Goal: Transaction & Acquisition: Subscribe to service/newsletter

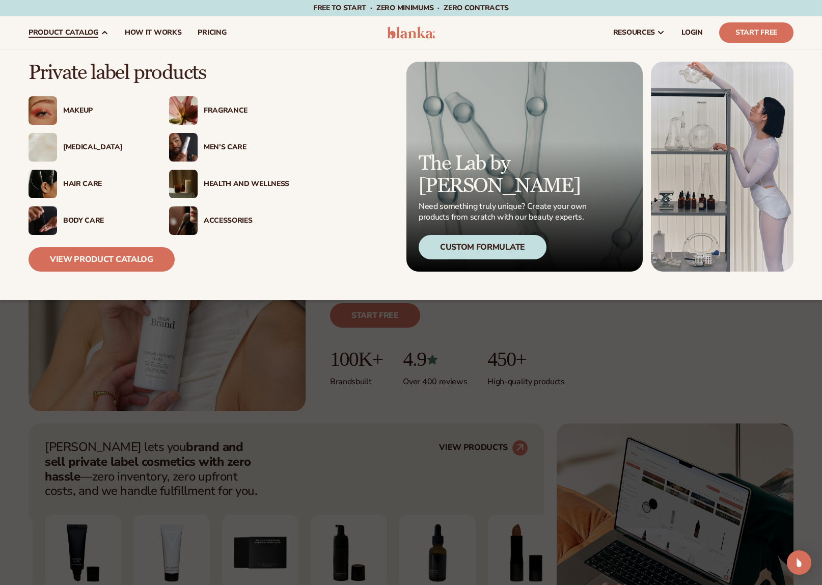
click at [45, 32] on span "product catalog" at bounding box center [64, 33] width 70 height 8
click at [144, 253] on link "View Product Catalog" at bounding box center [102, 259] width 146 height 24
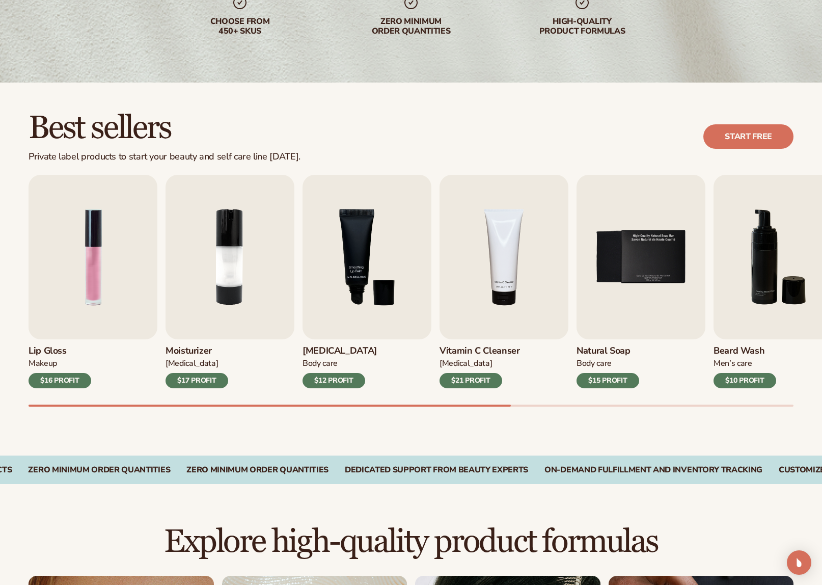
scroll to position [192, 0]
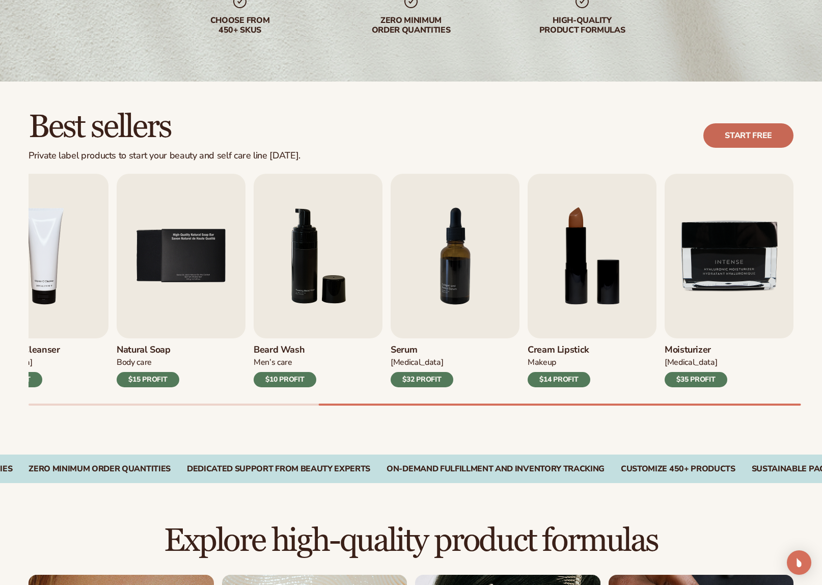
click at [750, 142] on link "Start free" at bounding box center [749, 135] width 90 height 24
